Goal: Task Accomplishment & Management: Use online tool/utility

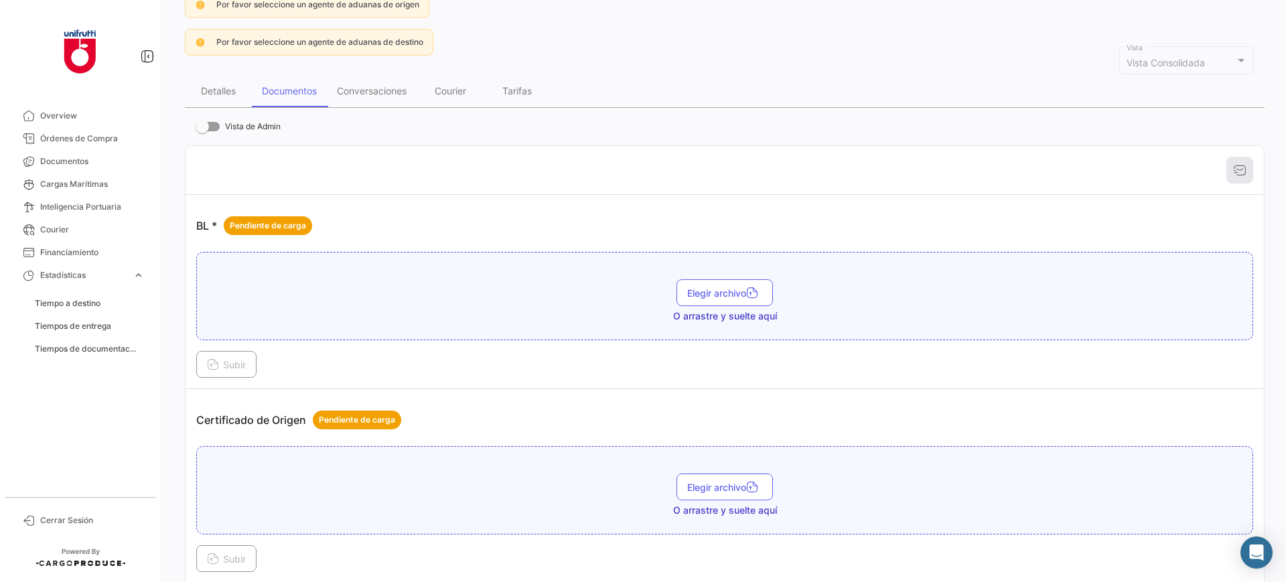
scroll to position [251, 0]
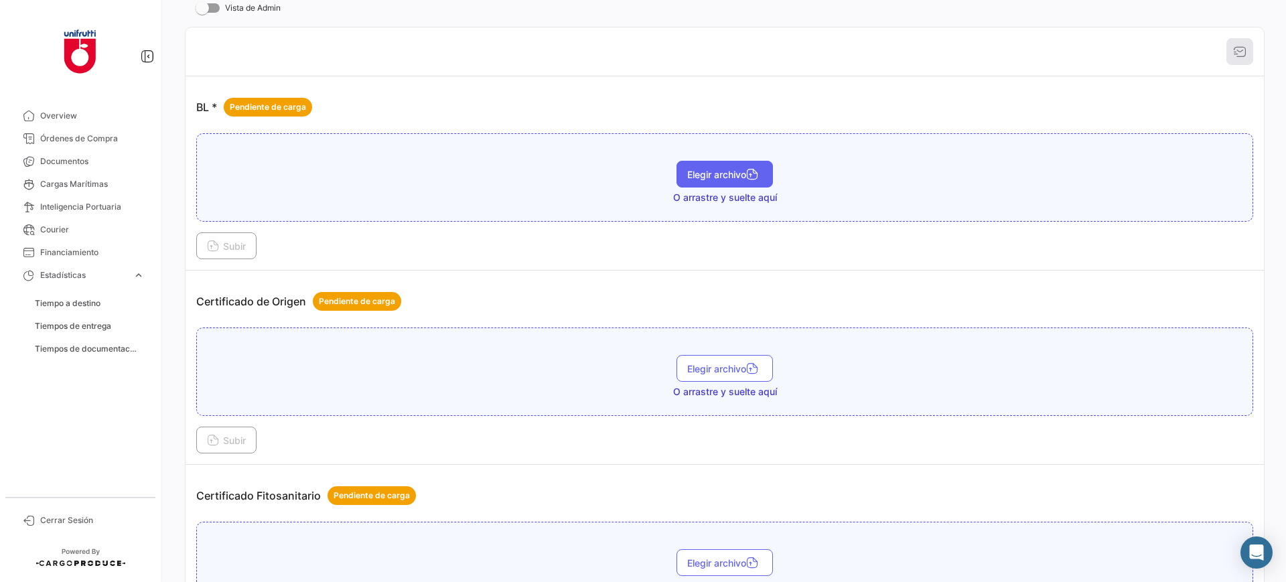
click at [728, 175] on span "Elegir archivo" at bounding box center [724, 174] width 75 height 11
click at [216, 238] on button "Subir" at bounding box center [226, 245] width 60 height 27
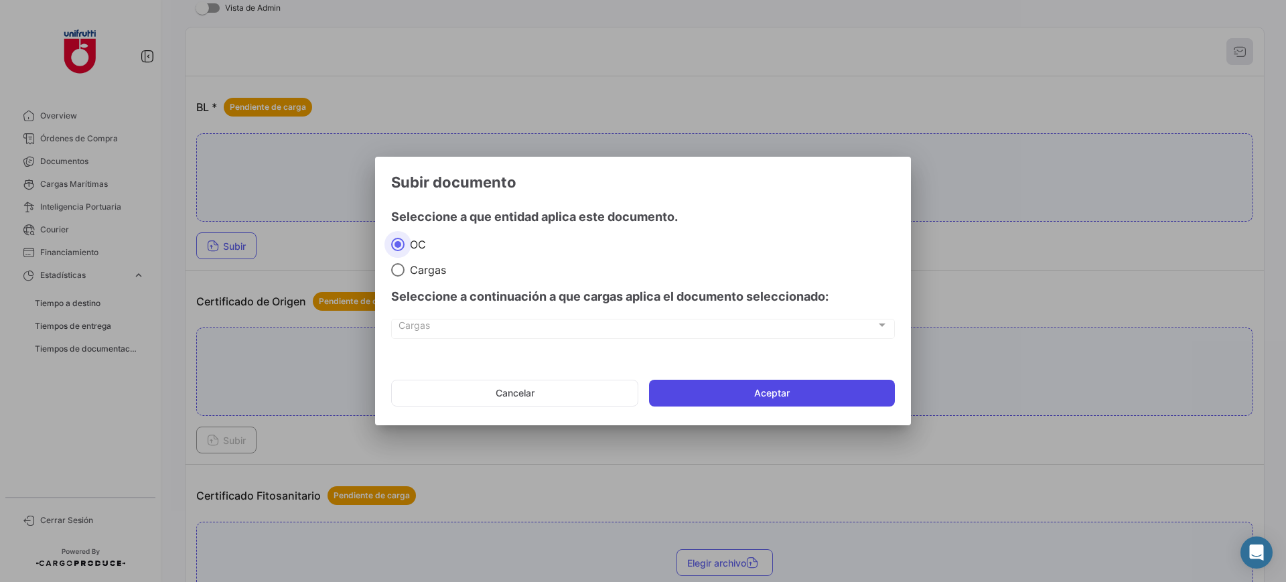
click at [727, 388] on button "Aceptar" at bounding box center [772, 393] width 246 height 27
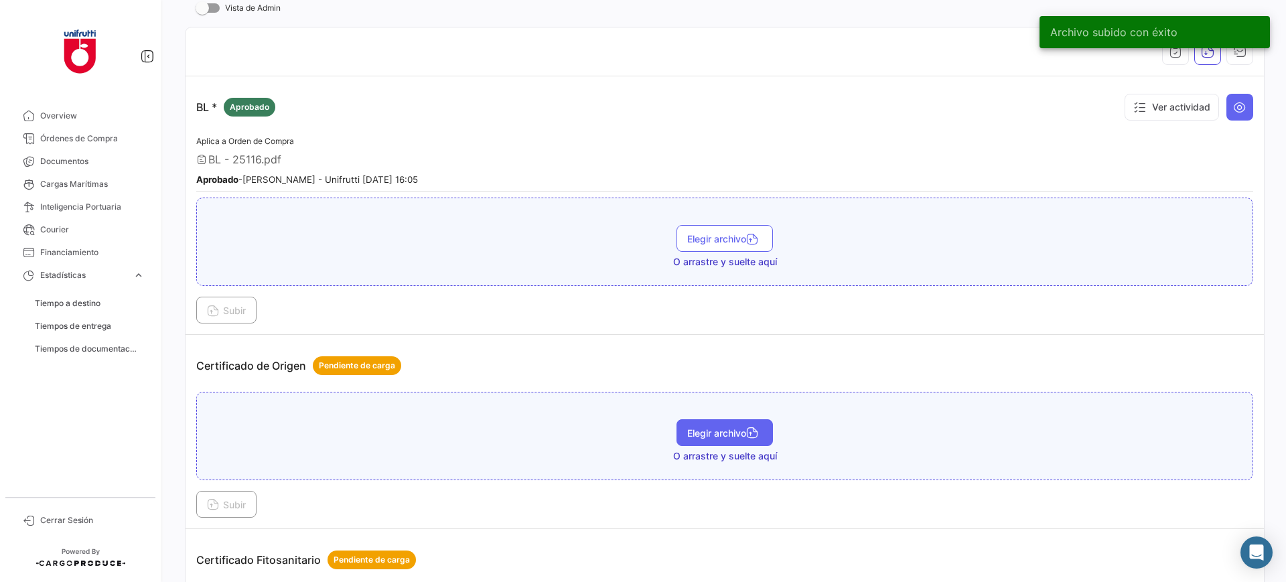
click at [716, 433] on span "Elegir archivo" at bounding box center [724, 432] width 75 height 11
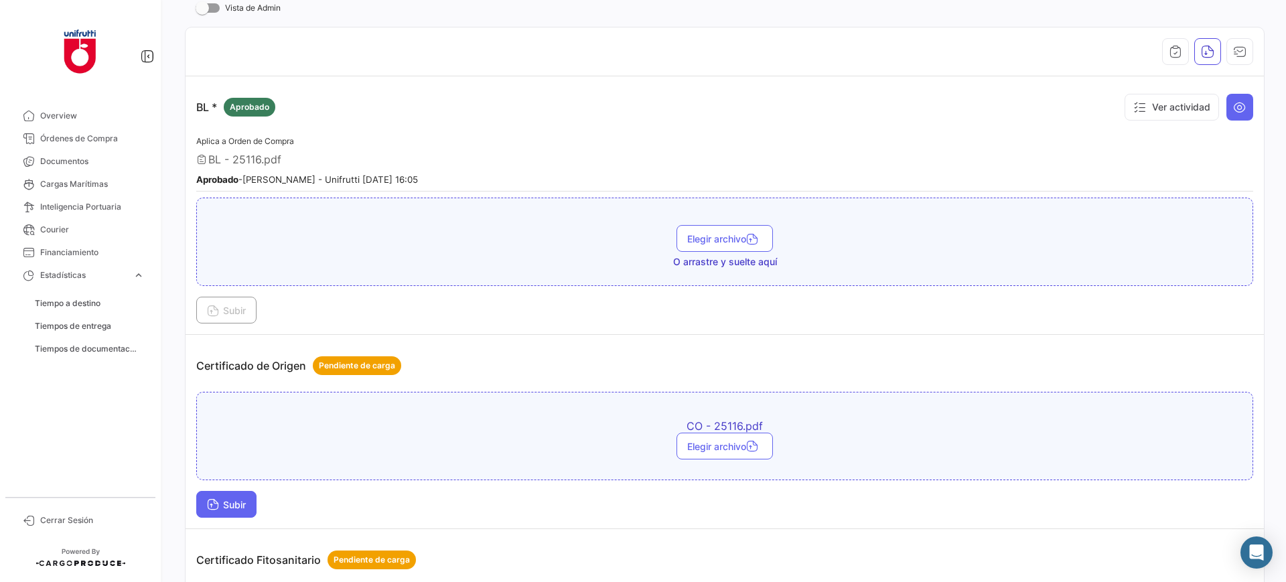
click at [224, 516] on button "Subir" at bounding box center [226, 504] width 60 height 27
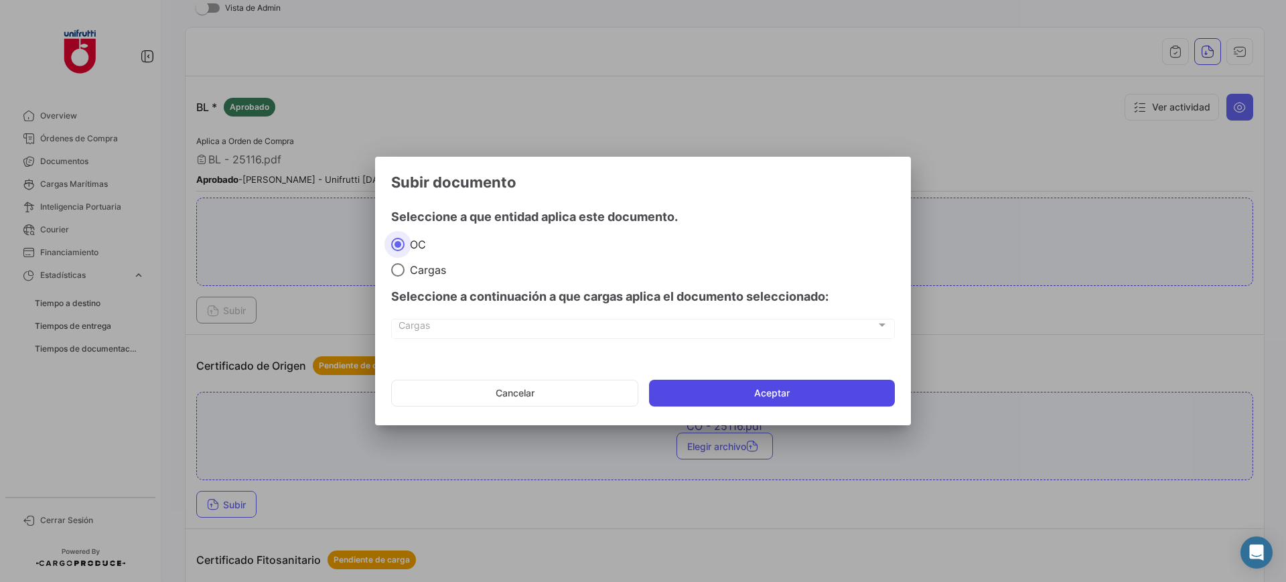
click at [707, 391] on button "Aceptar" at bounding box center [772, 393] width 246 height 27
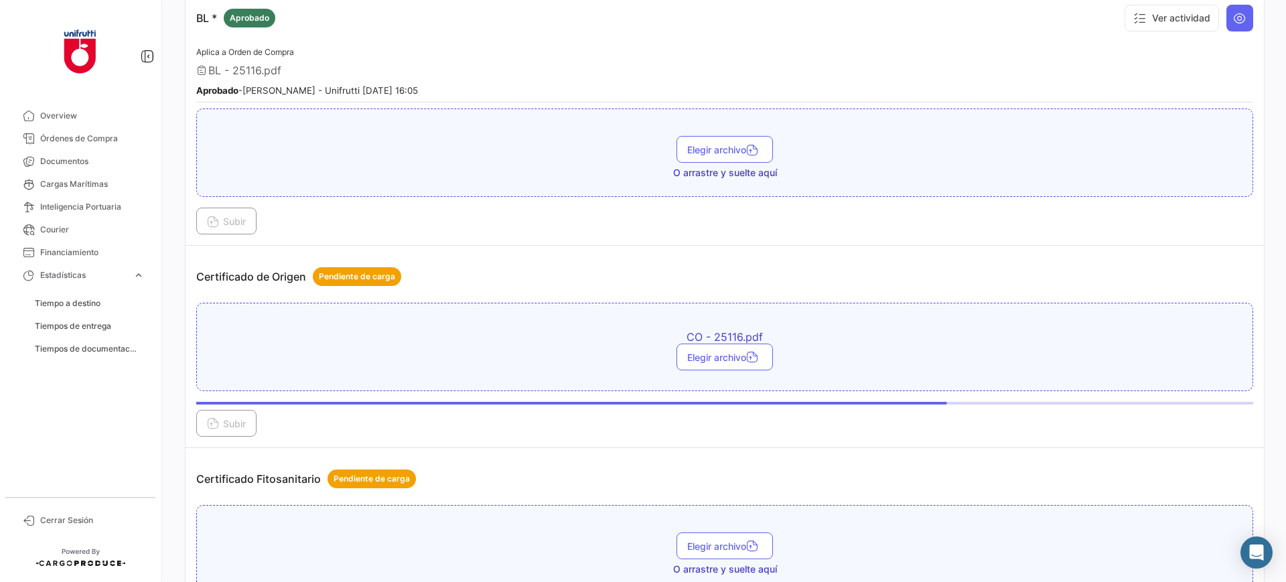
scroll to position [502, 0]
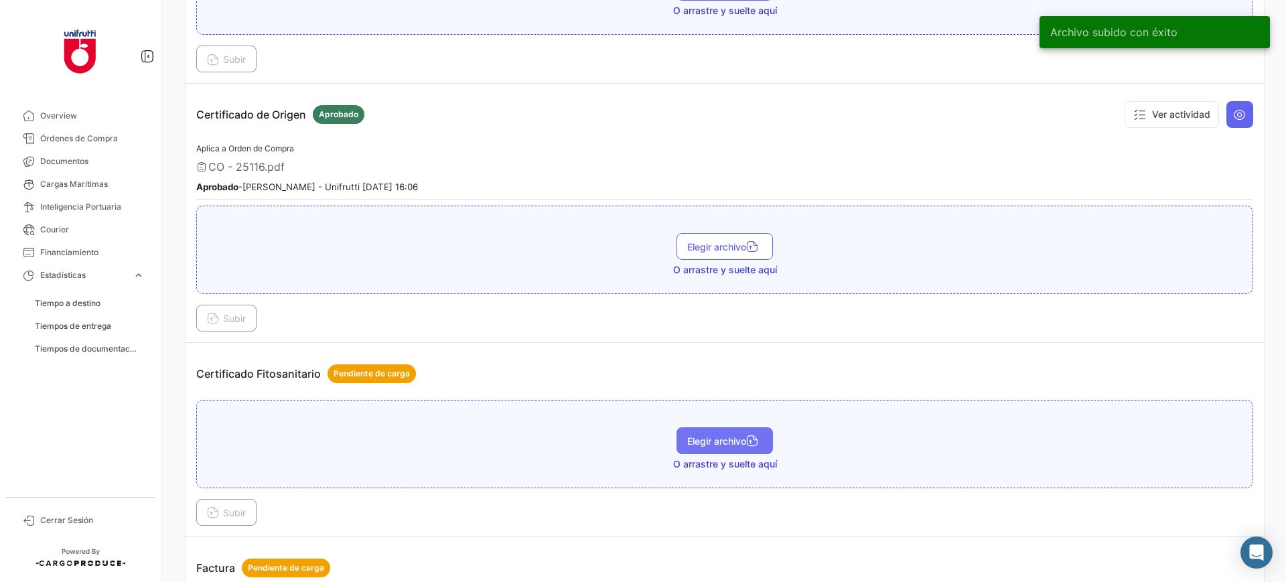
click at [723, 427] on button "Elegir archivo" at bounding box center [724, 440] width 96 height 27
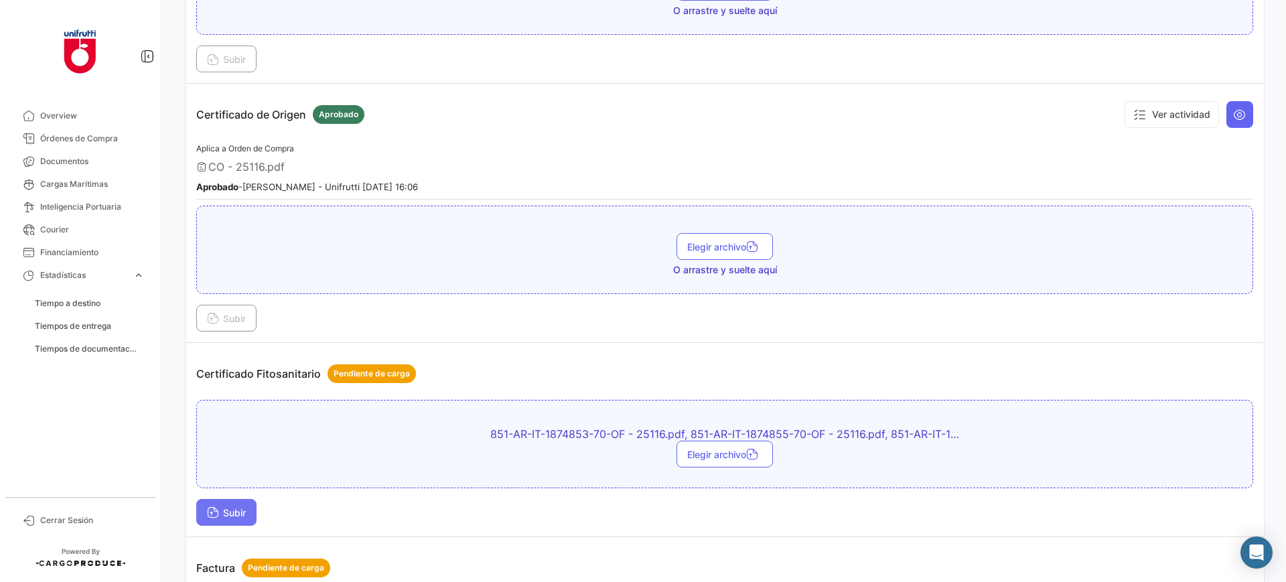
click at [234, 515] on span "Subir" at bounding box center [226, 512] width 39 height 11
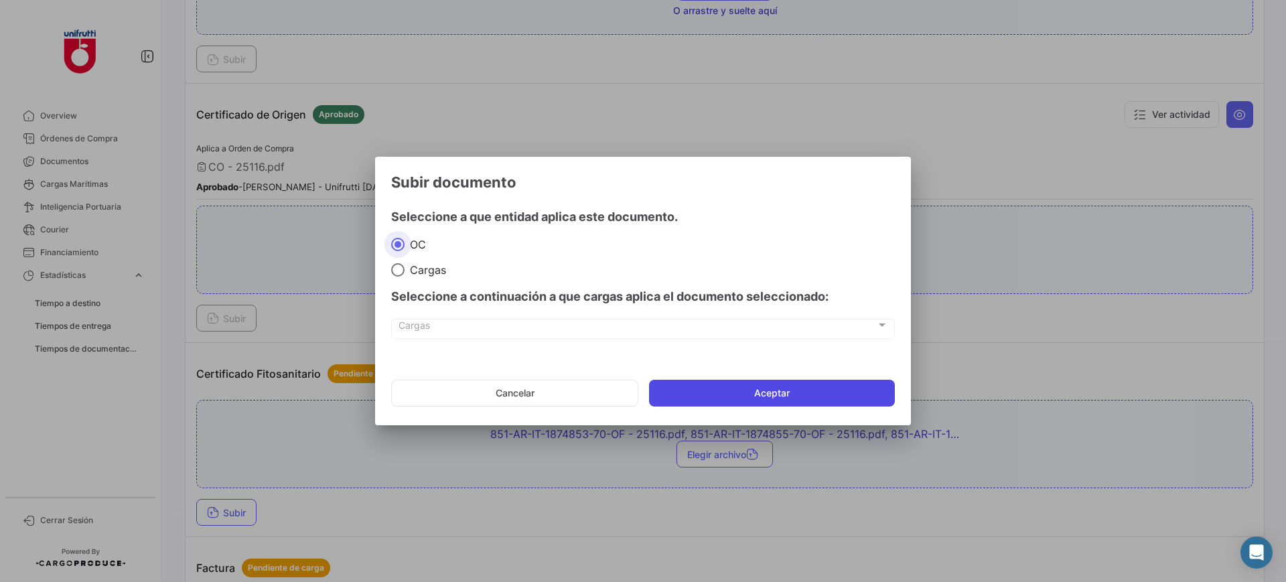
click at [705, 392] on button "Aceptar" at bounding box center [772, 393] width 246 height 27
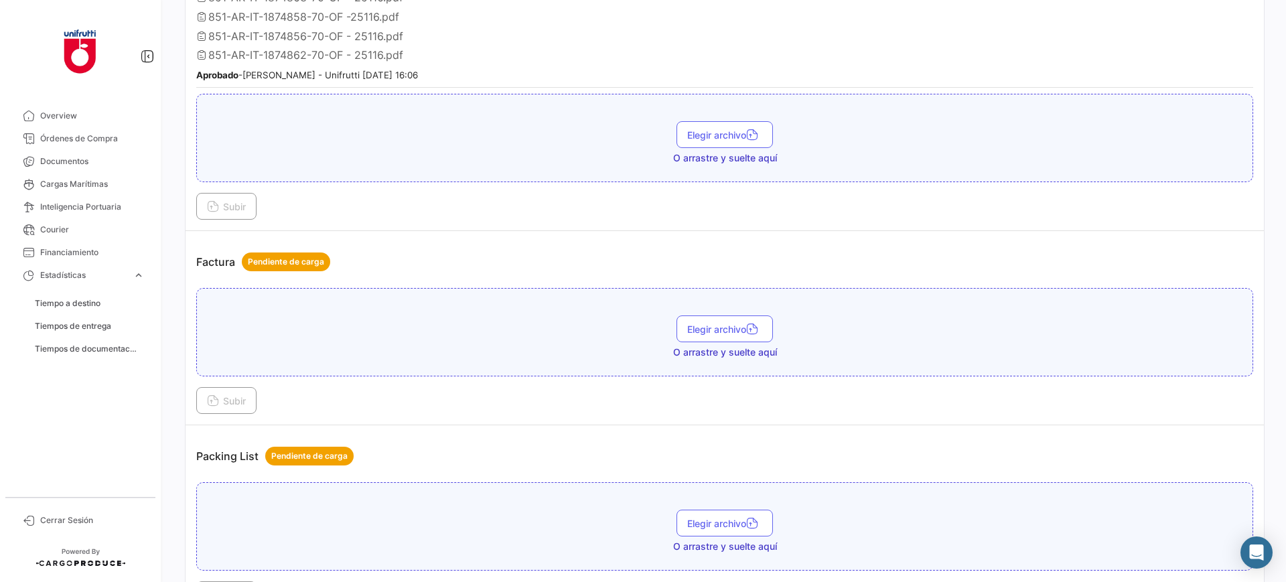
scroll to position [1141, 0]
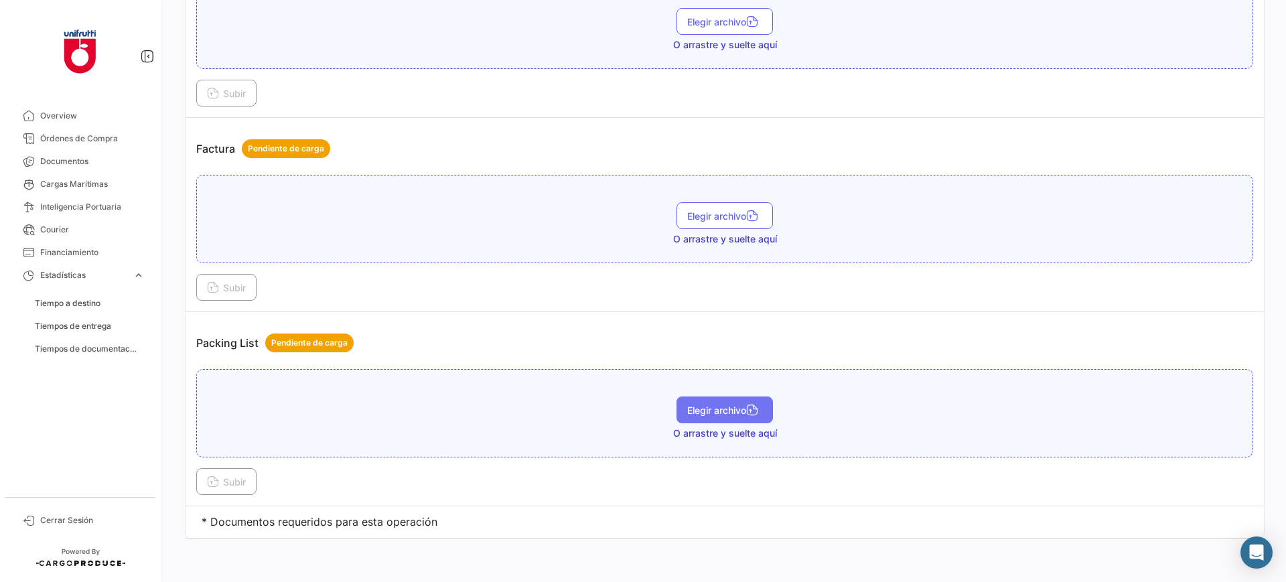
click at [709, 419] on button "Elegir archivo" at bounding box center [724, 410] width 96 height 27
click at [211, 482] on icon at bounding box center [213, 483] width 12 height 12
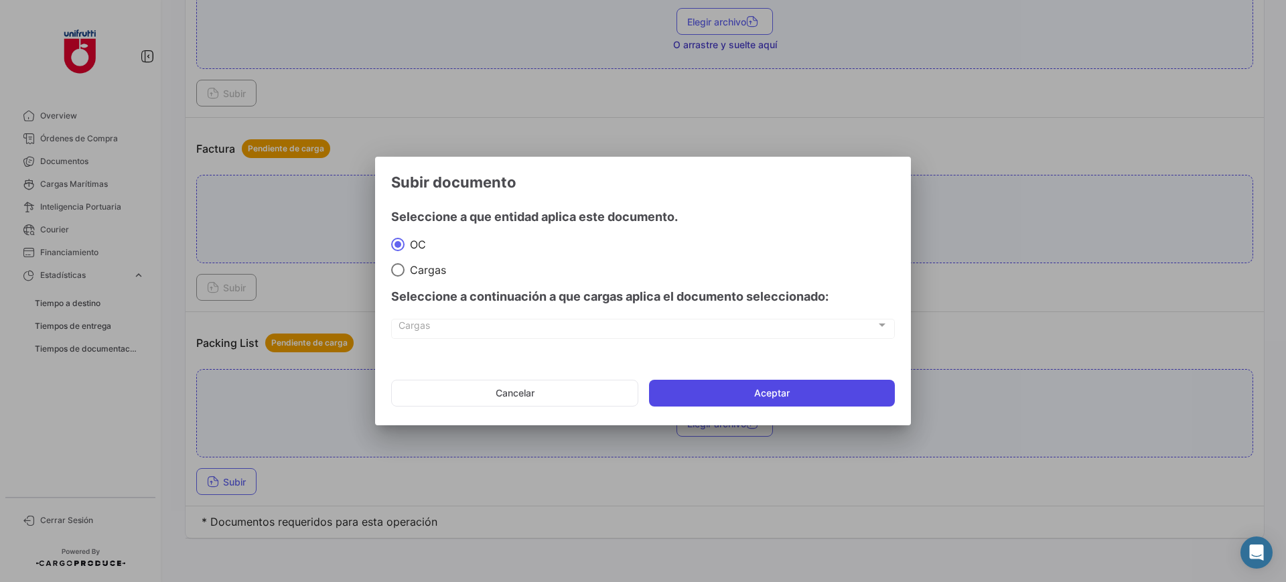
click at [743, 388] on button "Aceptar" at bounding box center [772, 393] width 246 height 27
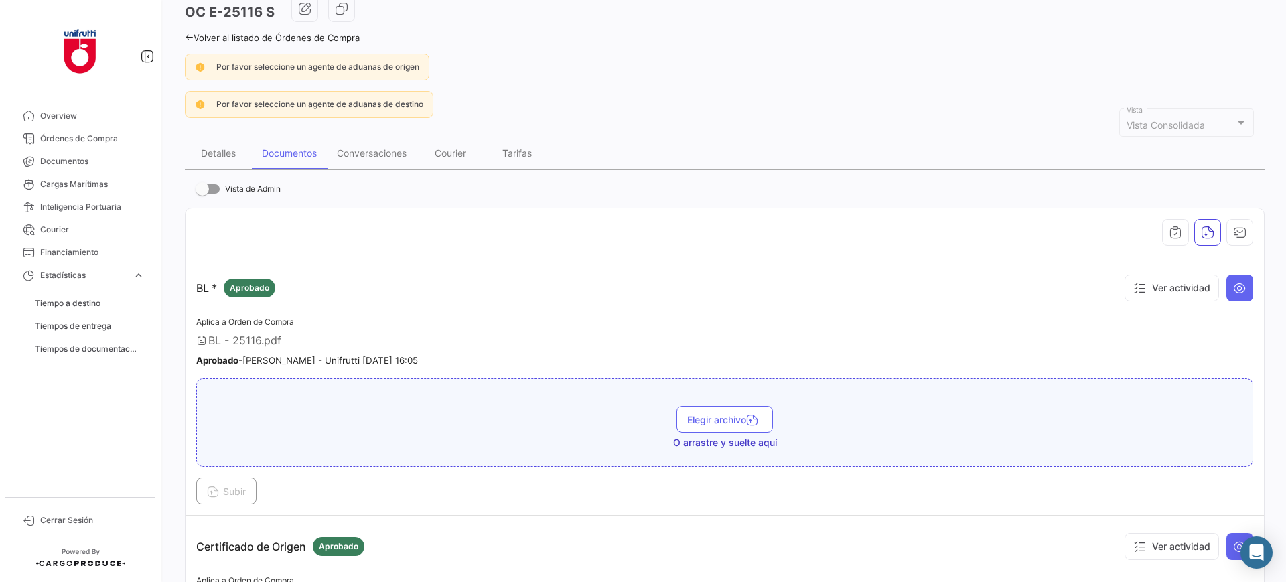
scroll to position [0, 0]
